Goal: Information Seeking & Learning: Learn about a topic

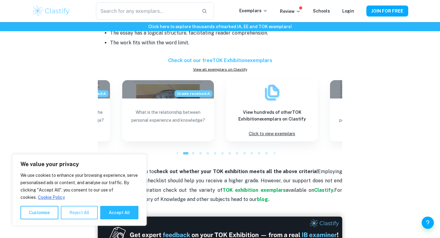
click at [87, 217] on button "Reject All" at bounding box center [79, 212] width 37 height 13
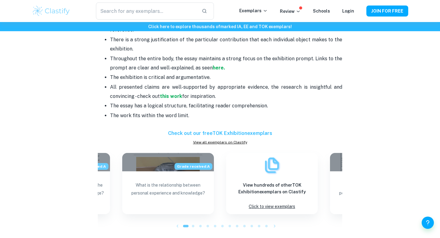
scroll to position [392, 0]
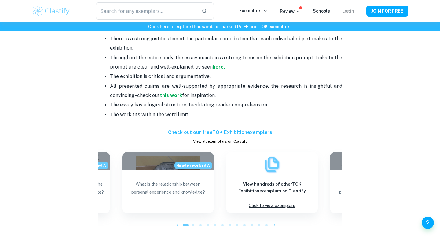
click at [351, 13] on link "Login" at bounding box center [348, 11] width 12 height 5
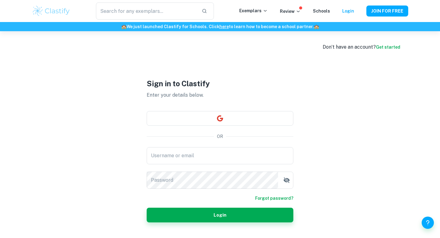
type input "[EMAIL_ADDRESS][DOMAIN_NAME]"
click at [188, 202] on form "Username or email [EMAIL_ADDRESS][DOMAIN_NAME] Username or email Password Passw…" at bounding box center [220, 184] width 147 height 75
click at [187, 213] on button "Login" at bounding box center [220, 215] width 147 height 15
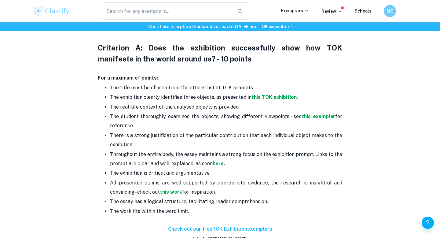
scroll to position [296, 0]
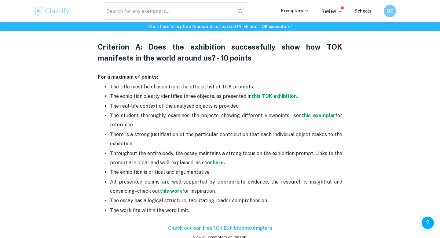
click at [212, 166] on p "Throughout the entire body, the essay maintains a strong focus on the exhibitio…" at bounding box center [226, 158] width 232 height 19
click at [214, 165] on p "Throughout the entire body, the essay maintains a strong focus on the exhibitio…" at bounding box center [226, 158] width 232 height 19
click at [214, 165] on strong "here." at bounding box center [219, 163] width 12 height 6
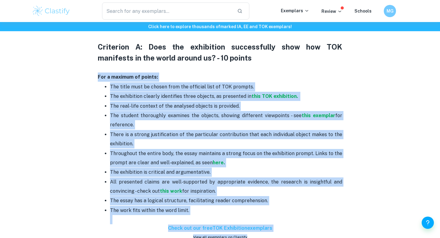
scroll to position [298, 0]
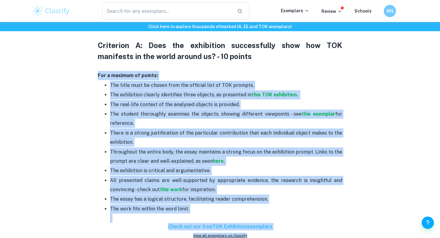
drag, startPoint x: 96, startPoint y: 77, endPoint x: 293, endPoint y: 210, distance: 237.6
click at [293, 210] on div "TOK exhibition criteria and checklist By Julia • May 10, 2024 Get feedback on y…" at bounding box center [220, 112] width 377 height 726
copy div "For a maximum of points: The title must be chosen from the official list of TOK…"
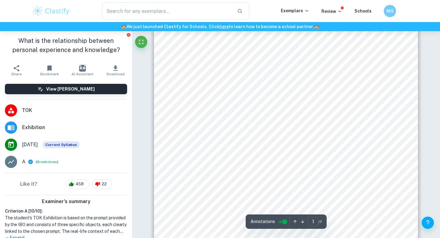
scroll to position [135, 0]
